Goal: Browse casually: Explore the website without a specific task or goal

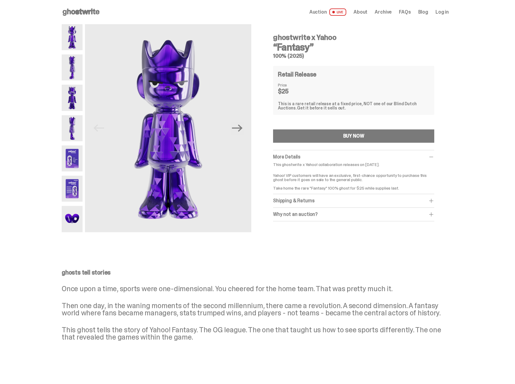
click at [76, 215] on img at bounding box center [72, 219] width 21 height 26
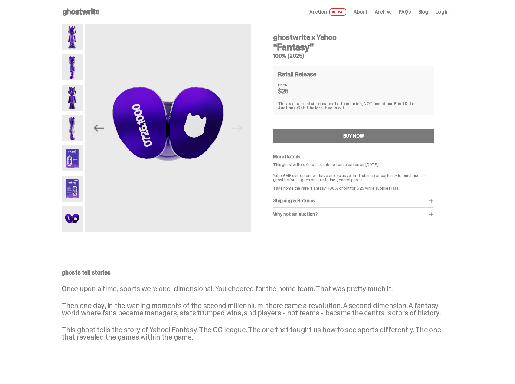
click at [76, 37] on img at bounding box center [72, 37] width 21 height 26
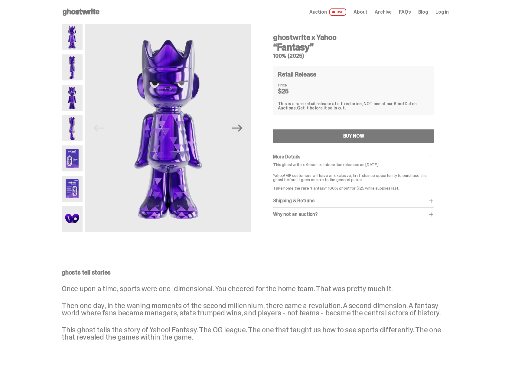
click at [78, 58] on img at bounding box center [72, 67] width 21 height 26
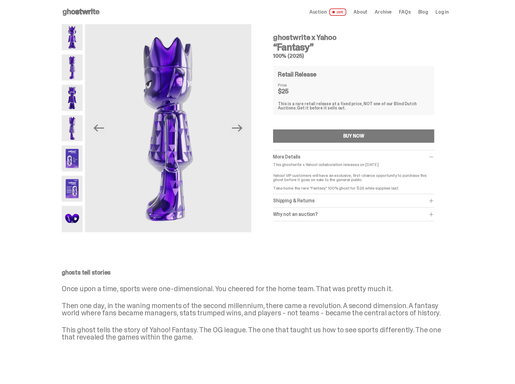
click at [78, 83] on div at bounding box center [72, 128] width 21 height 208
click at [74, 65] on img at bounding box center [72, 67] width 21 height 26
click at [74, 85] on img at bounding box center [72, 98] width 21 height 26
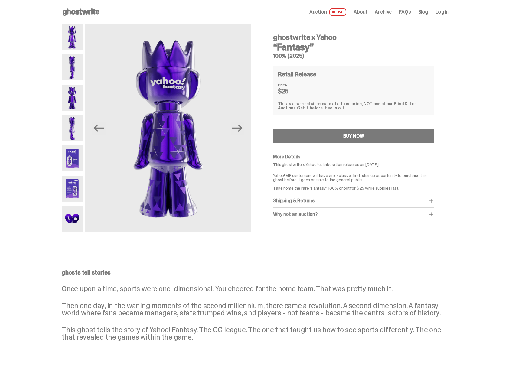
click at [73, 107] on img at bounding box center [72, 98] width 21 height 26
click at [74, 116] on img at bounding box center [72, 128] width 21 height 26
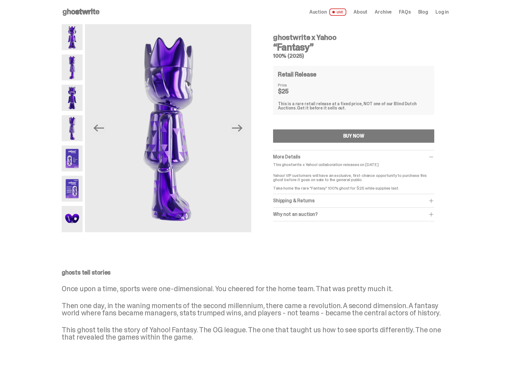
click at [74, 152] on img at bounding box center [72, 158] width 21 height 26
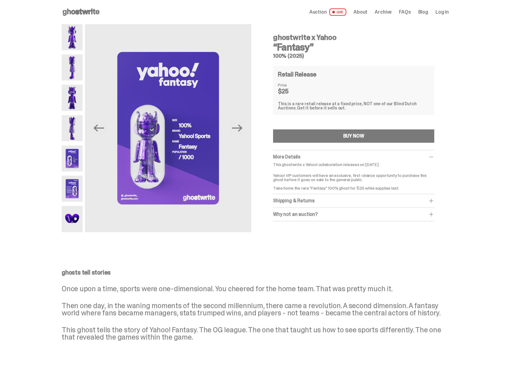
click at [86, 9] on icon at bounding box center [81, 12] width 39 height 10
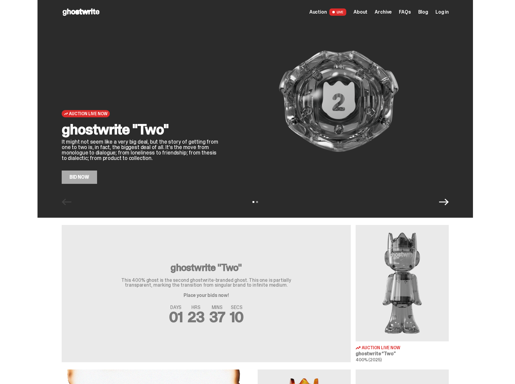
click at [361, 11] on span "About" at bounding box center [360, 12] width 14 height 5
